Goal: Find specific page/section: Find specific page/section

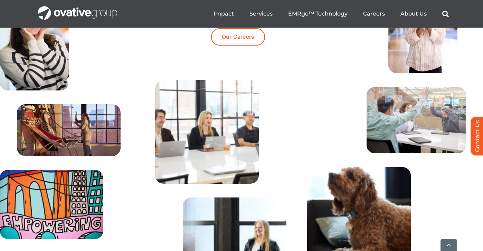
scroll to position [2259, 0]
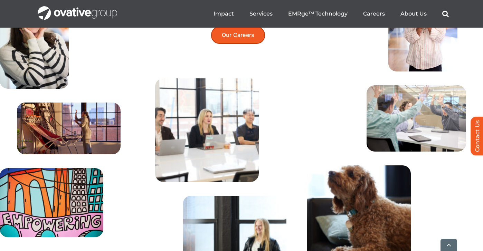
click at [244, 38] on span "Our Careers" at bounding box center [238, 35] width 33 height 7
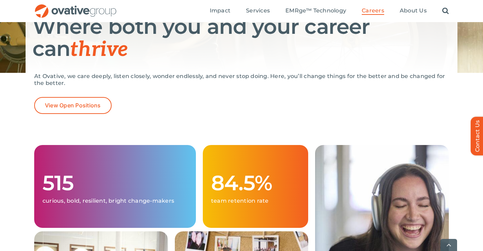
scroll to position [111, 0]
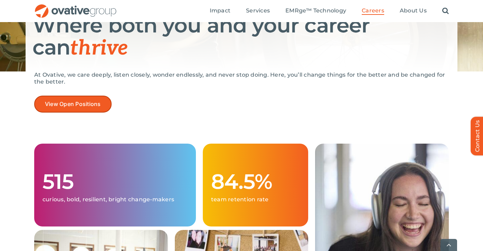
click at [87, 101] on span "View Open Positions" at bounding box center [73, 104] width 56 height 7
click at [76, 97] on link "View Open Positions" at bounding box center [72, 104] width 77 height 17
